Goal: Information Seeking & Learning: Learn about a topic

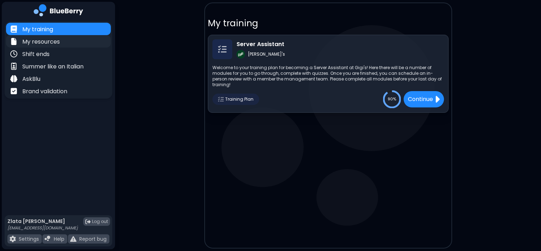
click at [32, 44] on p "My resources" at bounding box center [41, 42] width 38 height 8
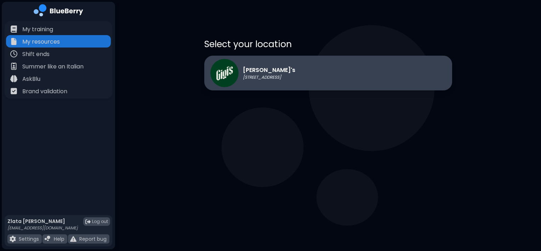
click at [271, 68] on p "[PERSON_NAME]'s" at bounding box center [269, 70] width 52 height 8
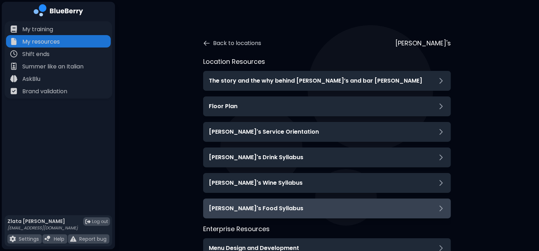
click at [256, 201] on div "[PERSON_NAME]'s Food Syllabus" at bounding box center [327, 208] width 248 height 20
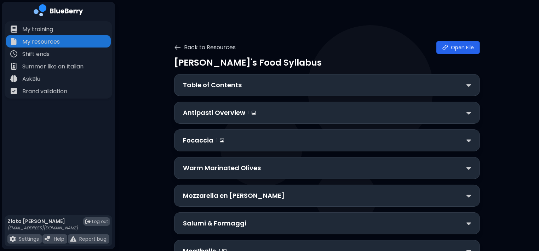
click at [229, 87] on p "Table of Contents" at bounding box center [212, 85] width 59 height 10
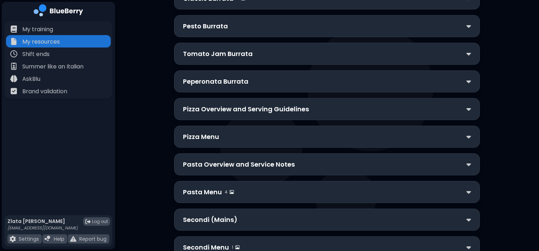
scroll to position [1132, 0]
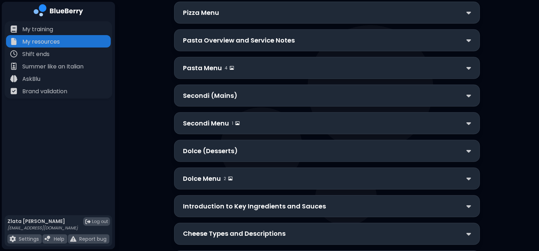
click at [241, 118] on div "Secondi Menu 1" at bounding box center [327, 123] width 288 height 10
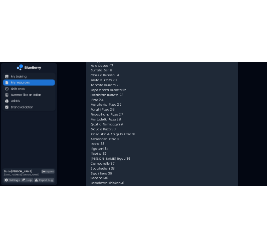
scroll to position [0, 0]
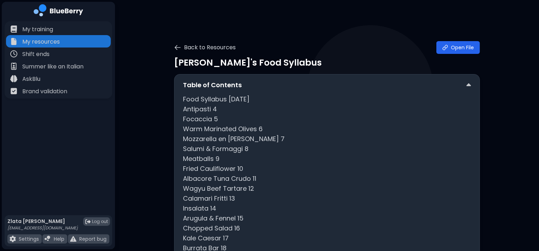
click at [222, 81] on p "Table of Contents" at bounding box center [212, 85] width 59 height 10
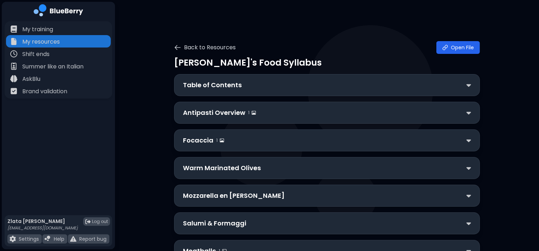
click at [222, 115] on p "Antipasti Overview" at bounding box center [214, 113] width 62 height 10
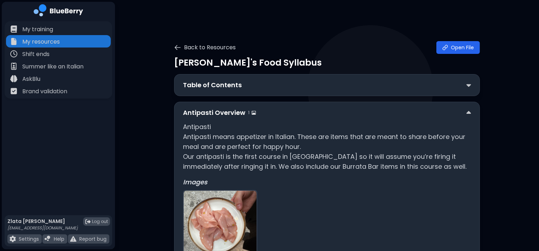
click at [222, 115] on p "Antipasti Overview" at bounding box center [214, 113] width 62 height 10
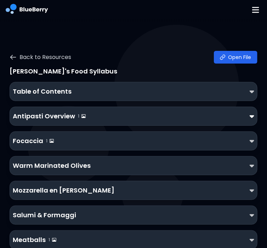
click at [253, 114] on img at bounding box center [251, 116] width 5 height 7
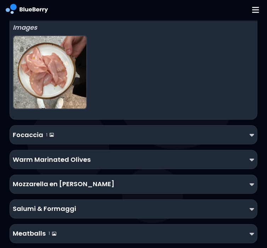
scroll to position [168, 0]
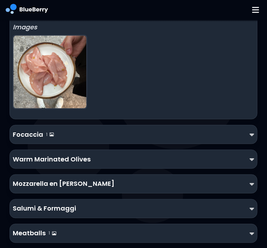
click at [200, 143] on div "Focaccia 1" at bounding box center [133, 134] width 247 height 19
click at [192, 139] on div "Focaccia 1" at bounding box center [133, 135] width 241 height 10
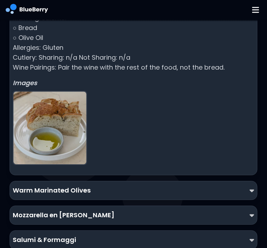
scroll to position [429, 0]
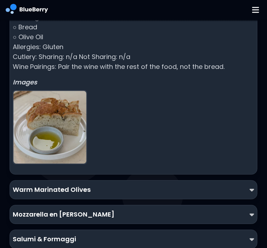
click at [61, 98] on img at bounding box center [49, 127] width 73 height 73
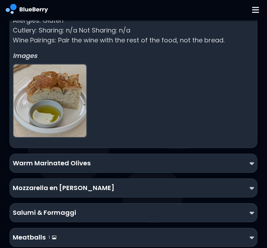
scroll to position [457, 0]
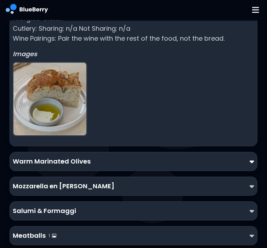
click at [249, 158] on img at bounding box center [251, 161] width 5 height 7
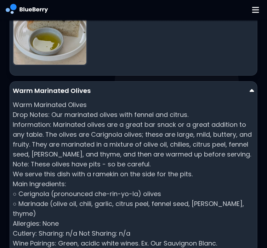
scroll to position [528, 0]
click at [88, 86] on p "Warm Marinated Olives" at bounding box center [52, 91] width 78 height 10
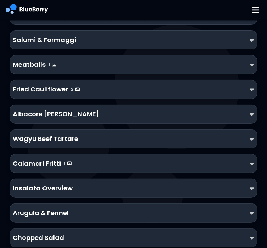
scroll to position [628, 0]
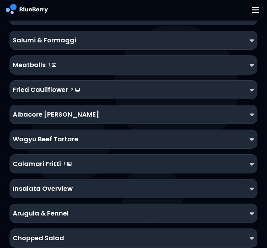
click at [248, 184] on div "Insalata Overview" at bounding box center [133, 189] width 241 height 10
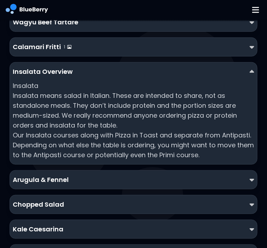
scroll to position [774, 0]
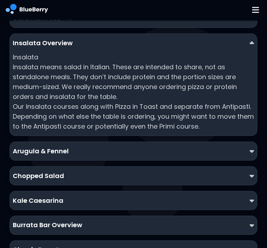
click at [187, 142] on div "Arugula & Fennel" at bounding box center [133, 151] width 247 height 19
click at [189, 146] on div "Arugula & Fennel" at bounding box center [133, 151] width 241 height 10
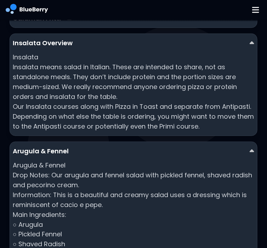
click at [189, 146] on div "Arugula & Fennel" at bounding box center [133, 151] width 241 height 10
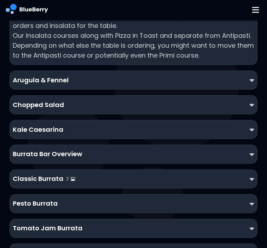
scroll to position [862, 0]
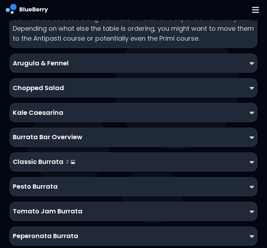
click at [109, 128] on div "Burrata Bar Overview" at bounding box center [133, 137] width 247 height 19
click at [92, 133] on div "Burrata Bar Overview" at bounding box center [133, 138] width 241 height 10
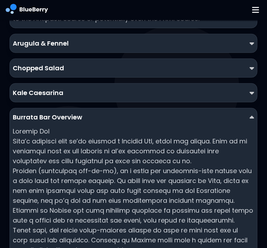
scroll to position [882, 0]
click at [82, 113] on div "Burrata Bar Overview" at bounding box center [133, 118] width 241 height 10
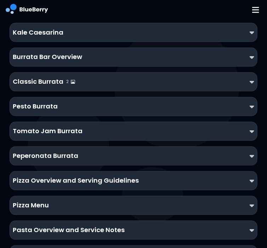
scroll to position [944, 0]
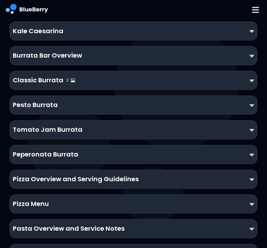
click at [242, 175] on div "Pizza Overview and Serving Guidelines" at bounding box center [133, 180] width 241 height 10
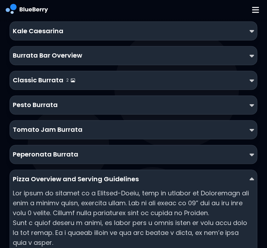
click at [242, 175] on div "Pizza Overview and Serving Guidelines" at bounding box center [133, 180] width 241 height 10
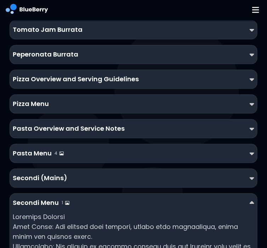
scroll to position [1050, 0]
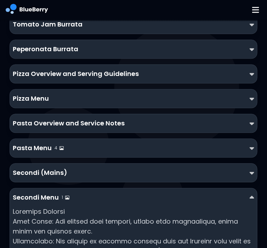
click at [235, 193] on div "Secondi Menu 1" at bounding box center [133, 198] width 241 height 10
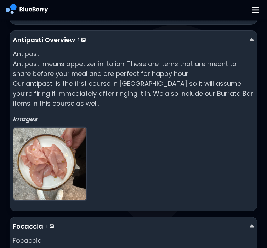
scroll to position [0, 0]
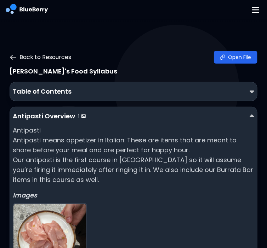
click at [14, 58] on icon at bounding box center [13, 57] width 7 height 7
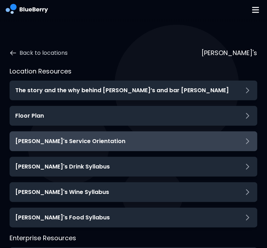
scroll to position [13, 0]
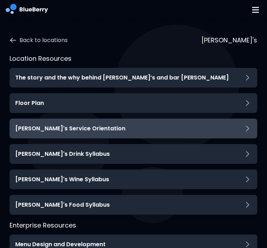
click at [55, 136] on div "[PERSON_NAME]'s Service Orientation" at bounding box center [133, 129] width 247 height 20
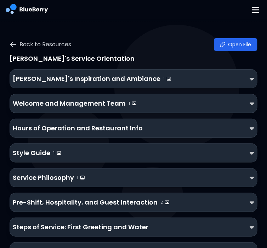
click at [55, 107] on p "Welcome and Management Team" at bounding box center [69, 104] width 113 height 10
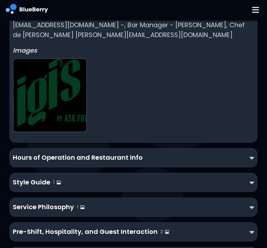
scroll to position [208, 0]
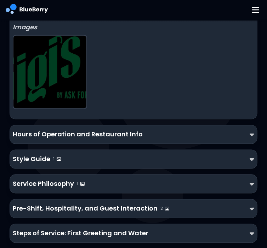
click at [61, 130] on p "Hours of Operation and Restaurant Info" at bounding box center [78, 135] width 130 height 10
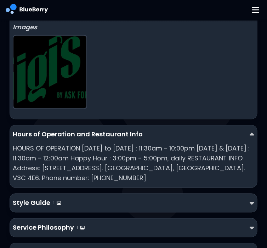
click at [86, 199] on div "Style Guide 1" at bounding box center [133, 204] width 241 height 10
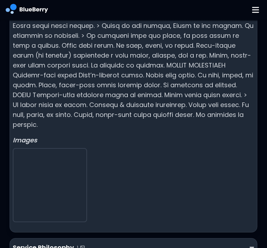
scroll to position [461, 0]
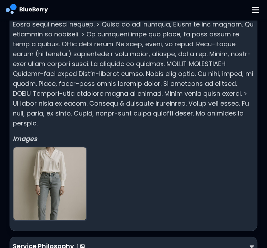
click at [82, 155] on img at bounding box center [49, 184] width 73 height 73
click at [65, 157] on img at bounding box center [49, 184] width 73 height 73
click at [174, 89] on p at bounding box center [133, 44] width 241 height 168
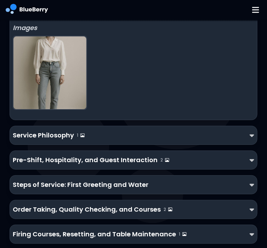
scroll to position [577, 0]
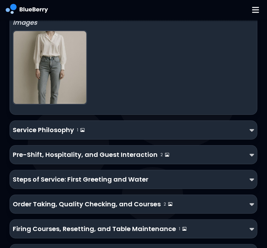
click at [115, 121] on div "Service Philosophy 1" at bounding box center [133, 130] width 247 height 19
click at [100, 125] on div "Service Philosophy 1" at bounding box center [133, 130] width 241 height 10
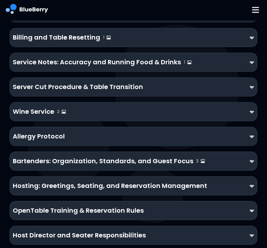
scroll to position [1172, 0]
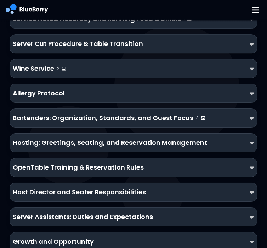
click at [99, 212] on p "Server Assistants: Duties and Expectations" at bounding box center [83, 217] width 140 height 10
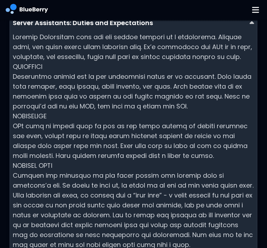
scroll to position [1367, 0]
